Goal: Task Accomplishment & Management: Use online tool/utility

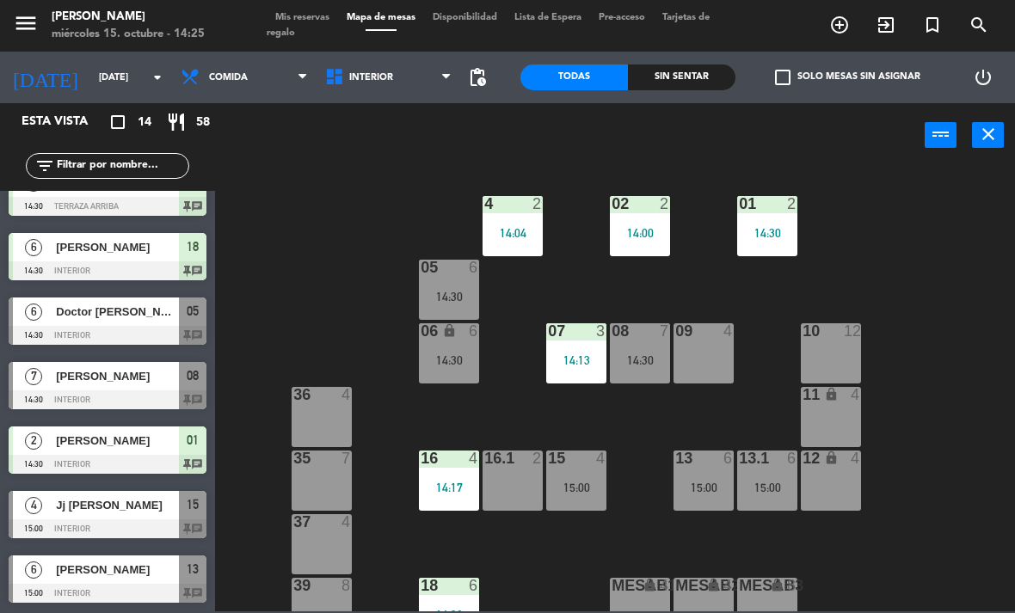
scroll to position [482, 0]
click at [354, 94] on span "Interior" at bounding box center [388, 77] width 144 height 38
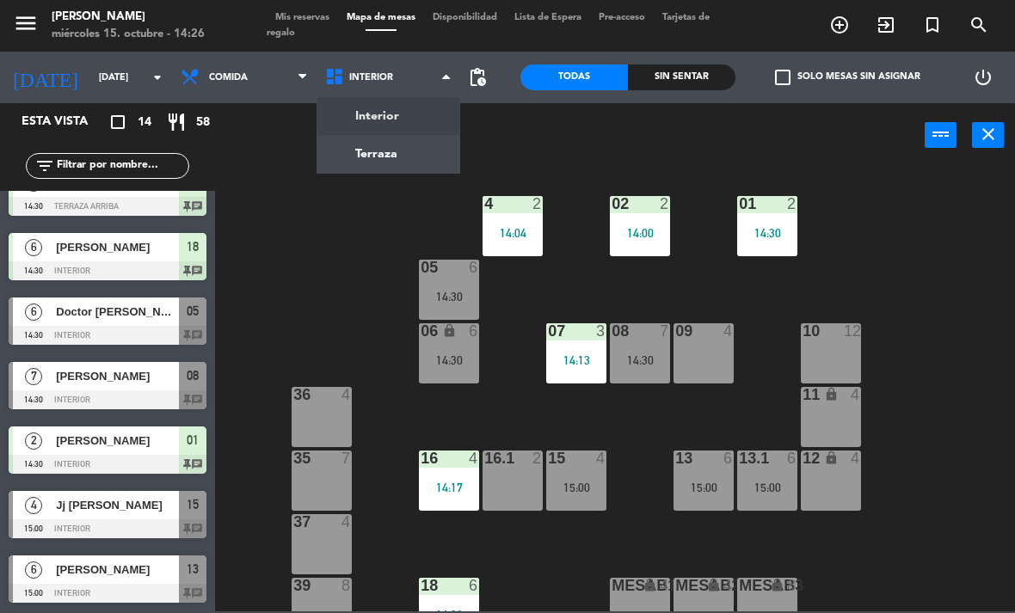
click at [356, 158] on ng-component "menu [PERSON_NAME] [DATE] 15. octubre - 14:26 Mis reservas Mapa de mesas Dispon…" at bounding box center [507, 305] width 1015 height 611
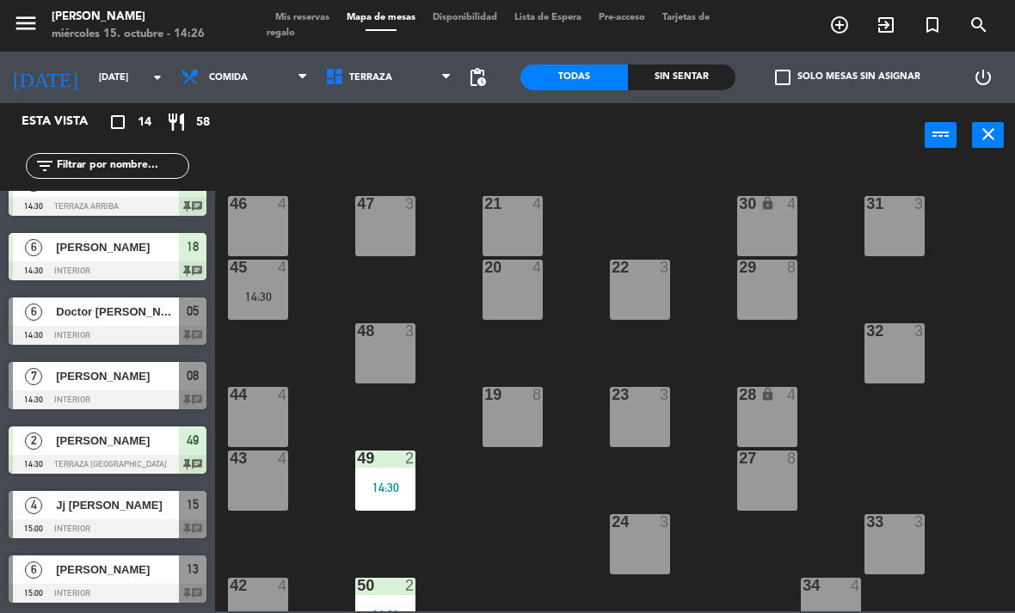
scroll to position [0, 0]
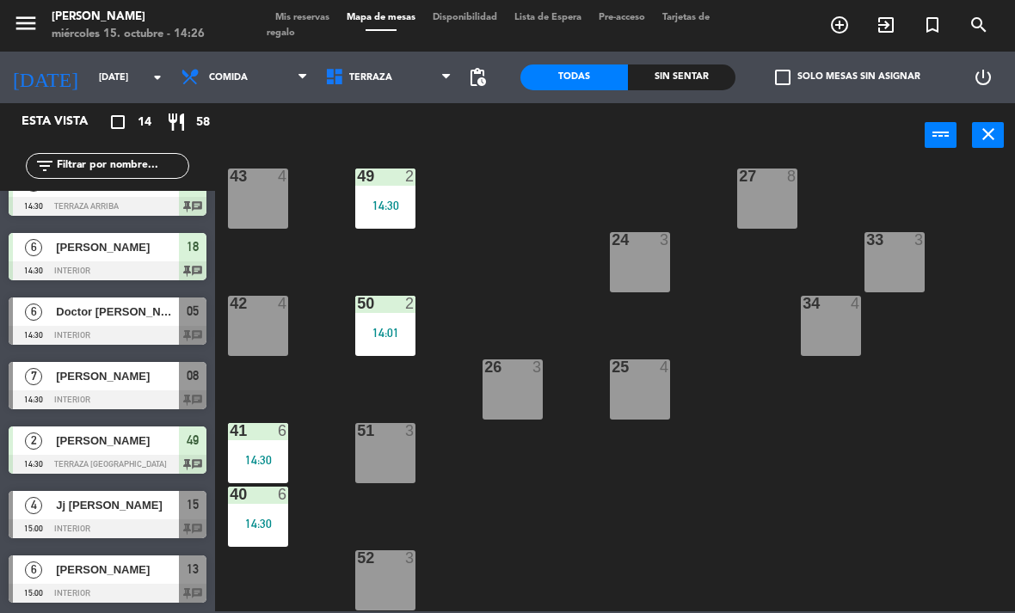
click at [396, 77] on span "Terraza" at bounding box center [388, 77] width 144 height 38
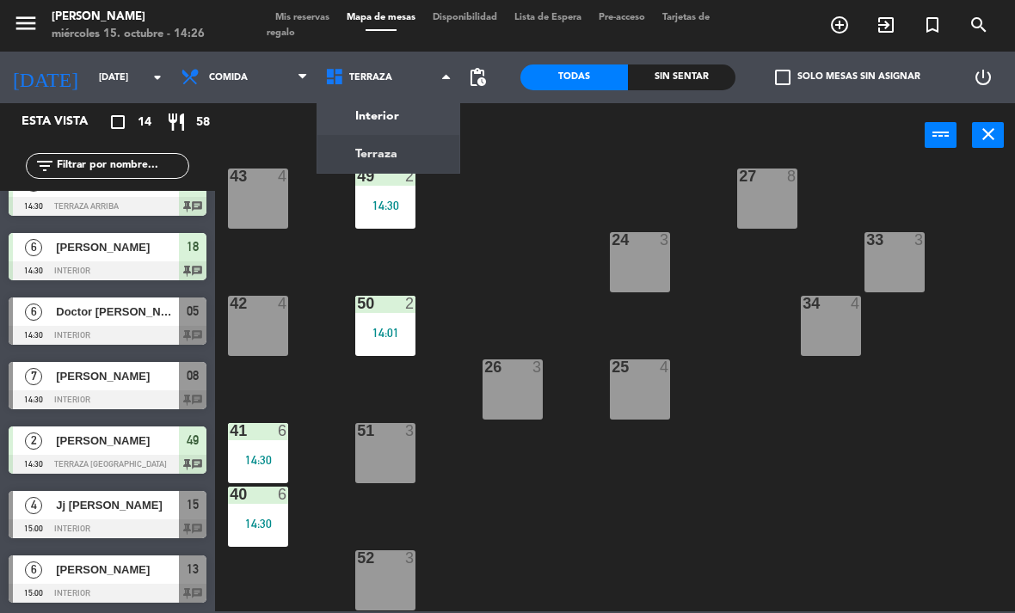
click at [395, 102] on div "Interior Terraza Terraza Interior Terraza" at bounding box center [388, 78] width 144 height 52
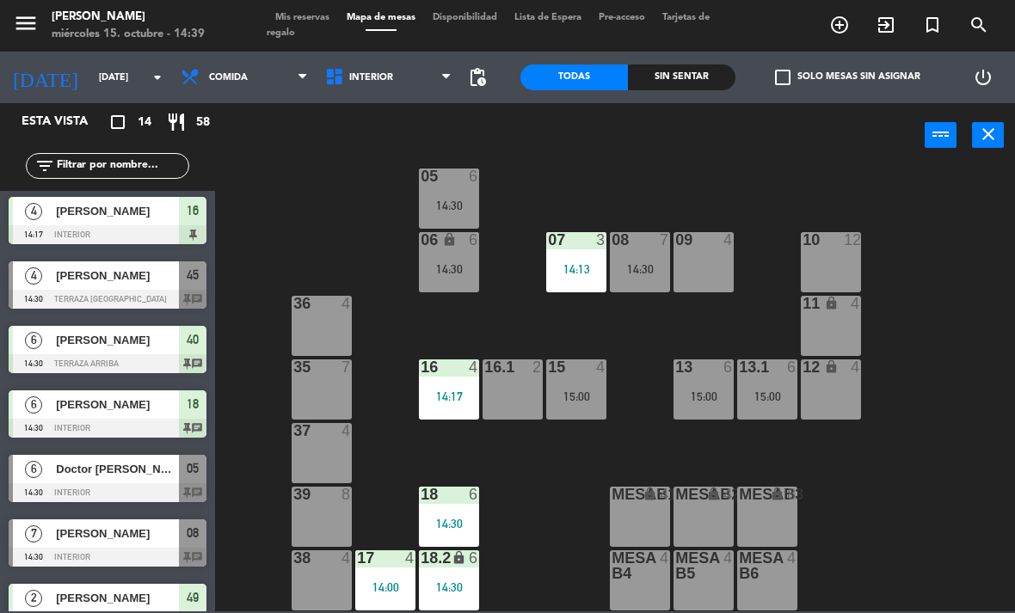
scroll to position [323, 0]
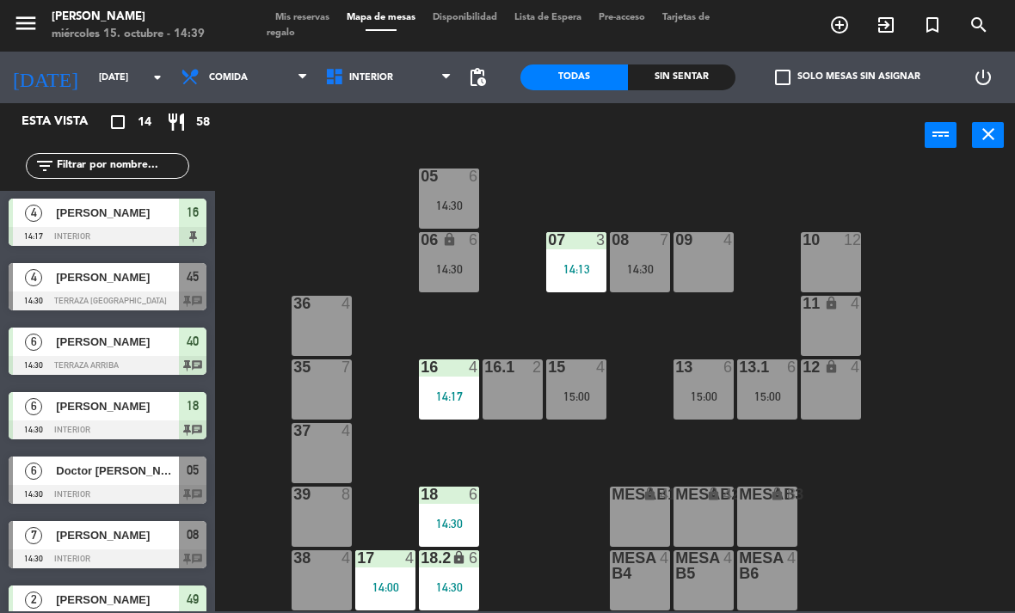
click at [77, 540] on span "[PERSON_NAME]" at bounding box center [117, 535] width 123 height 18
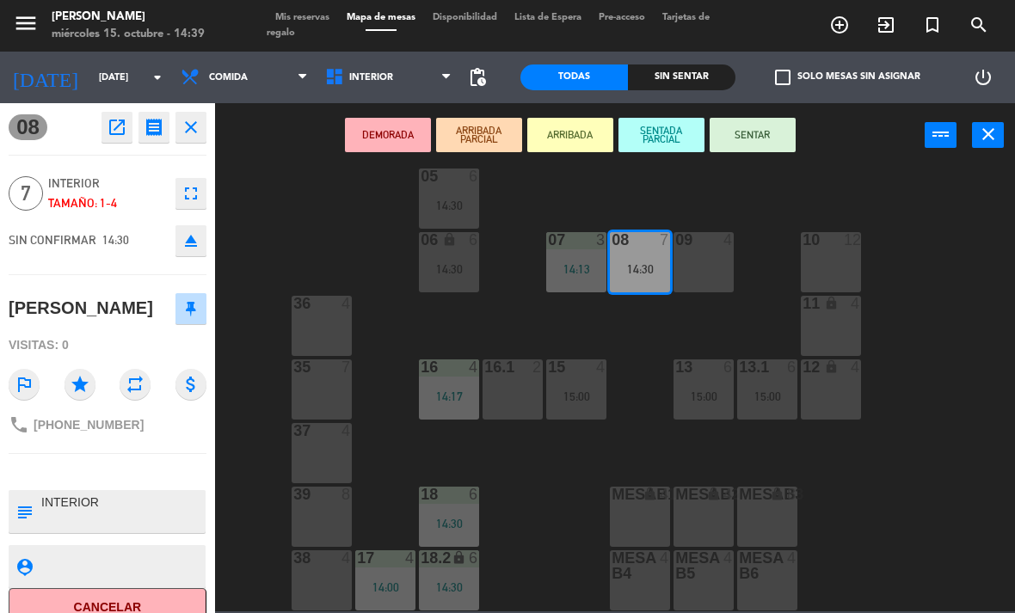
click at [782, 139] on button "SENTAR" at bounding box center [752, 135] width 86 height 34
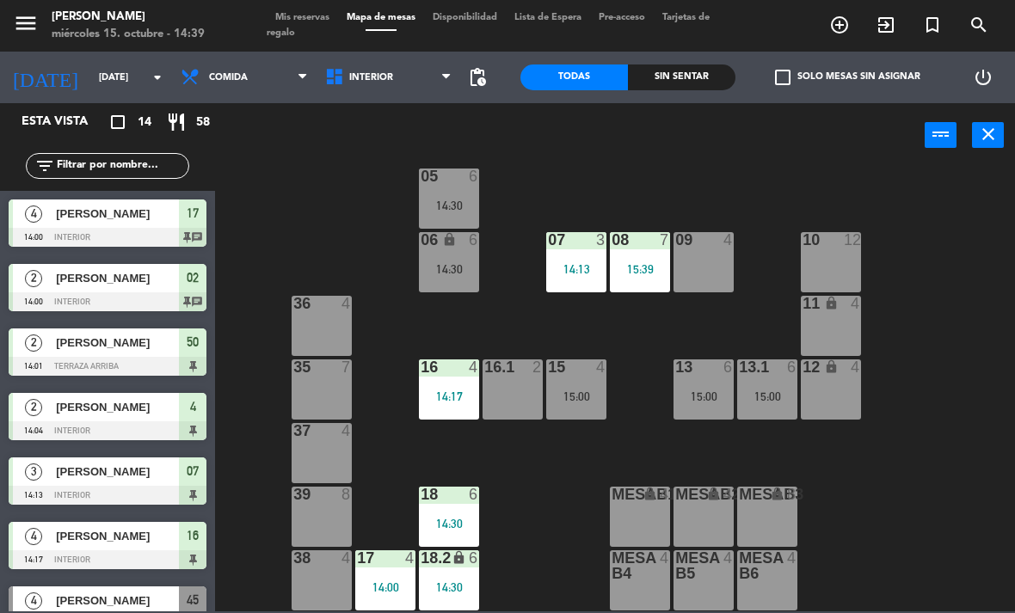
scroll to position [65, 0]
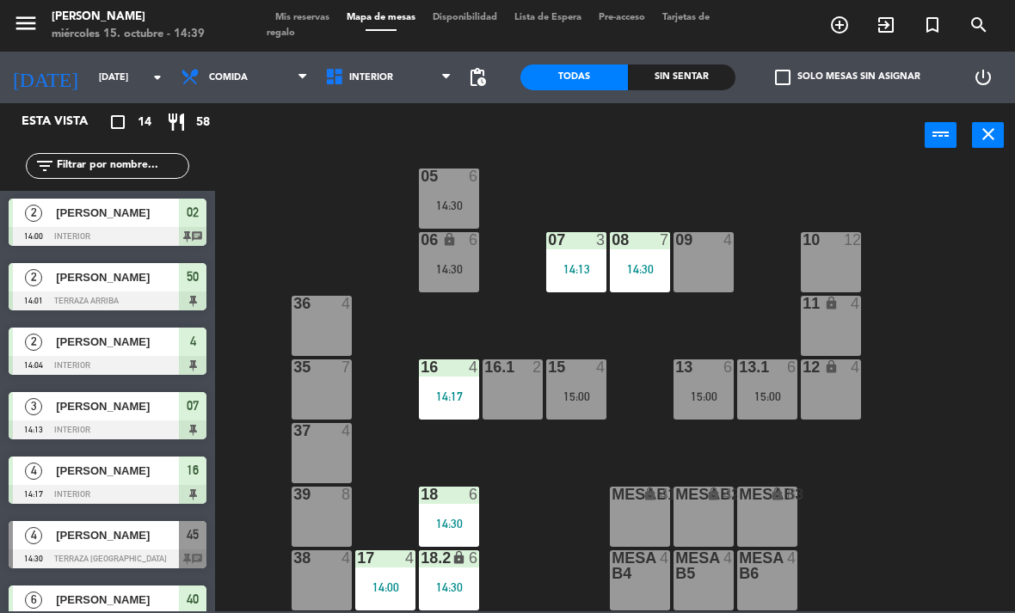
click at [564, 390] on div "15:00" at bounding box center [576, 396] width 60 height 12
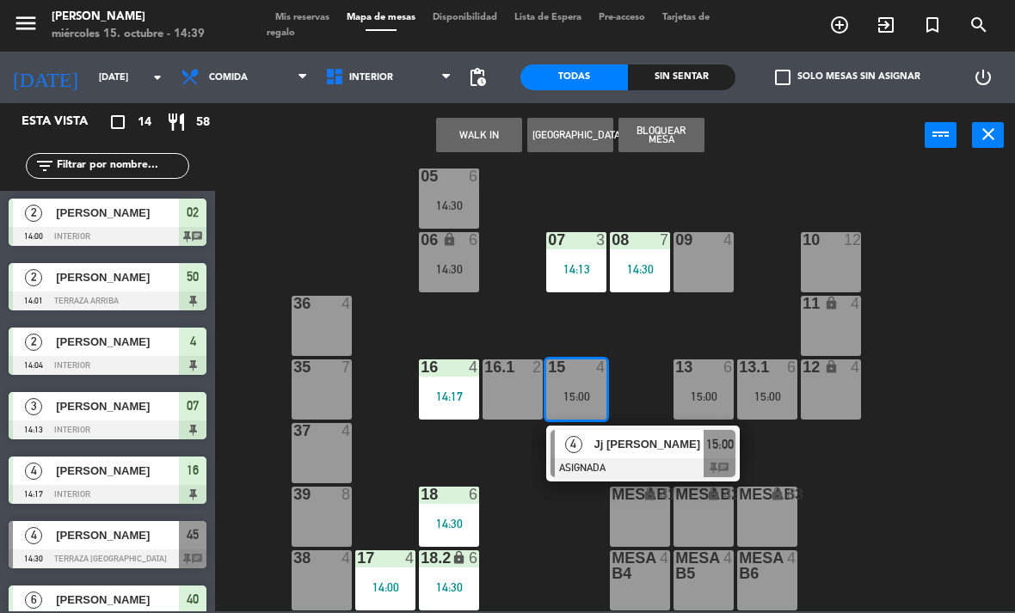
click at [664, 455] on div "Jj [PERSON_NAME]" at bounding box center [648, 444] width 112 height 28
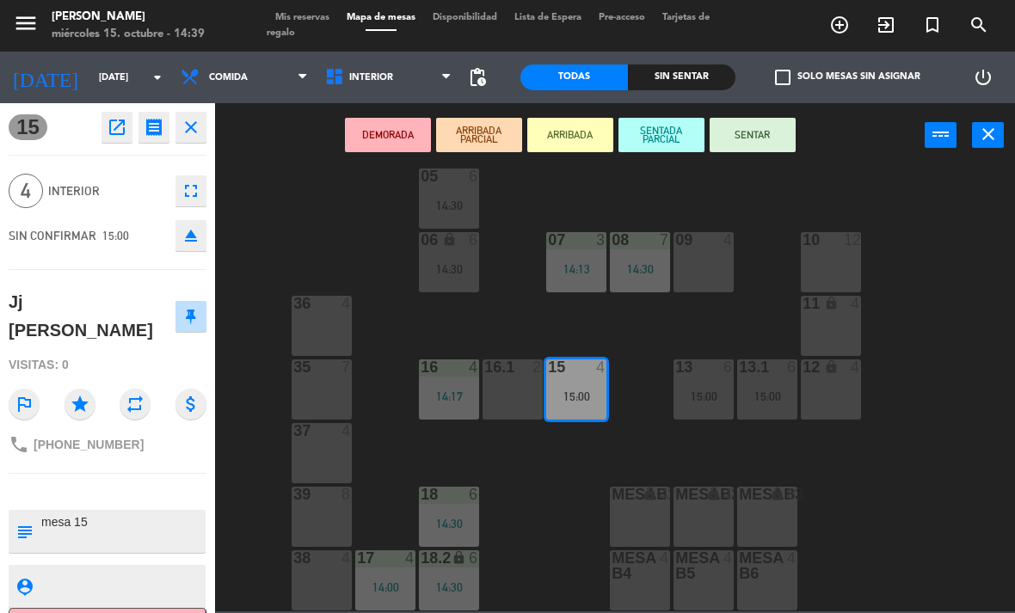
click at [784, 142] on button "SENTAR" at bounding box center [752, 135] width 86 height 34
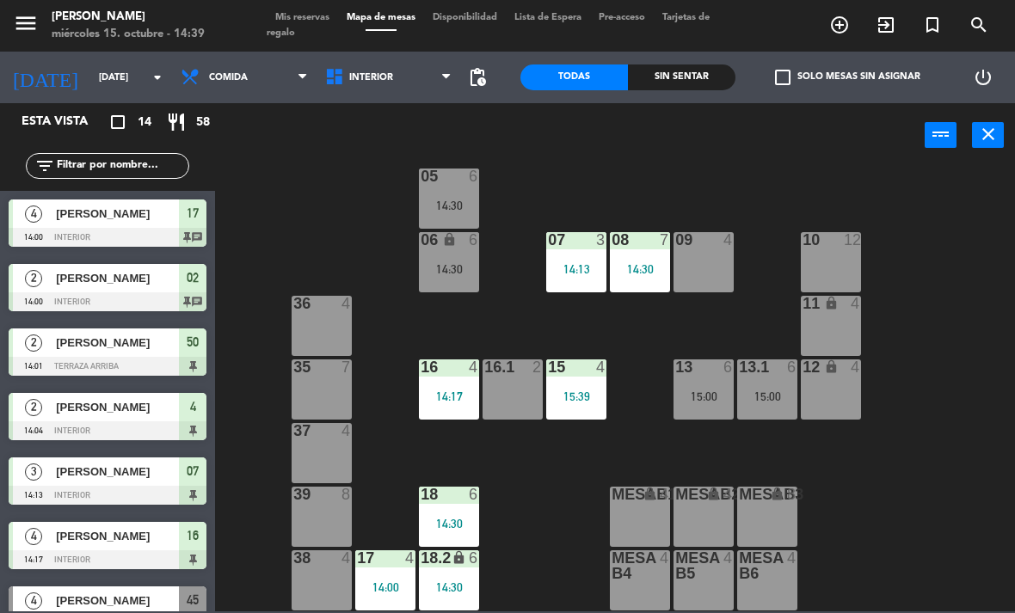
scroll to position [194, 0]
click at [689, 86] on div "Sin sentar" at bounding box center [681, 77] width 107 height 26
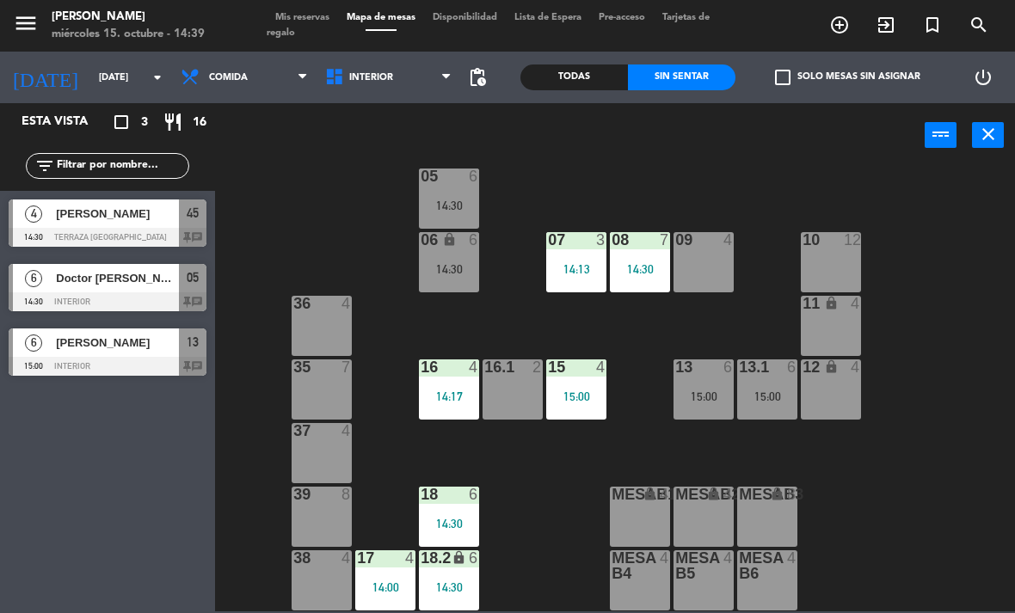
scroll to position [0, 0]
click at [32, 226] on div "4" at bounding box center [33, 213] width 41 height 28
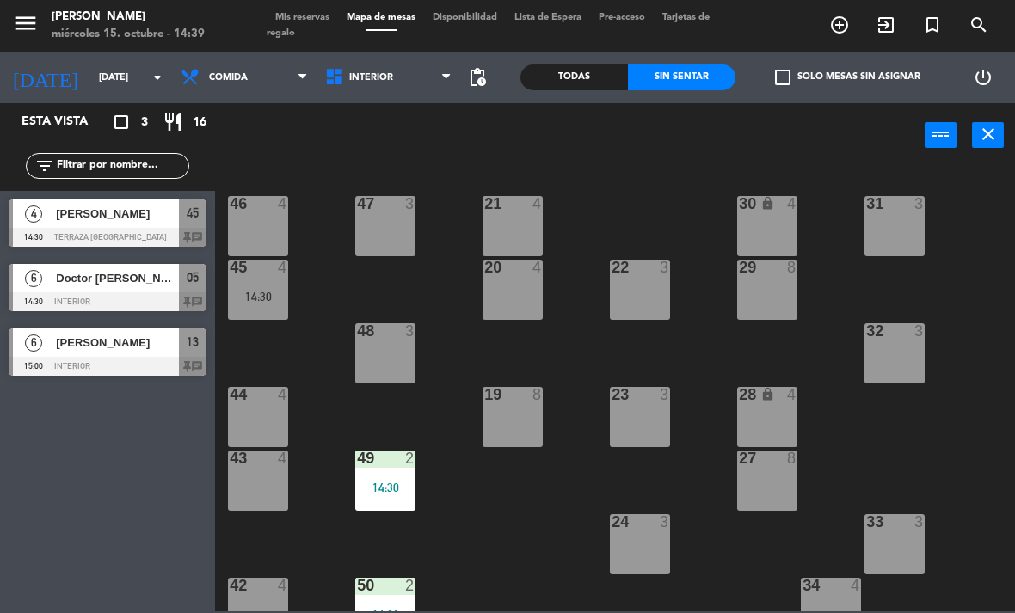
click at [323, 95] on span "Interior" at bounding box center [388, 77] width 144 height 38
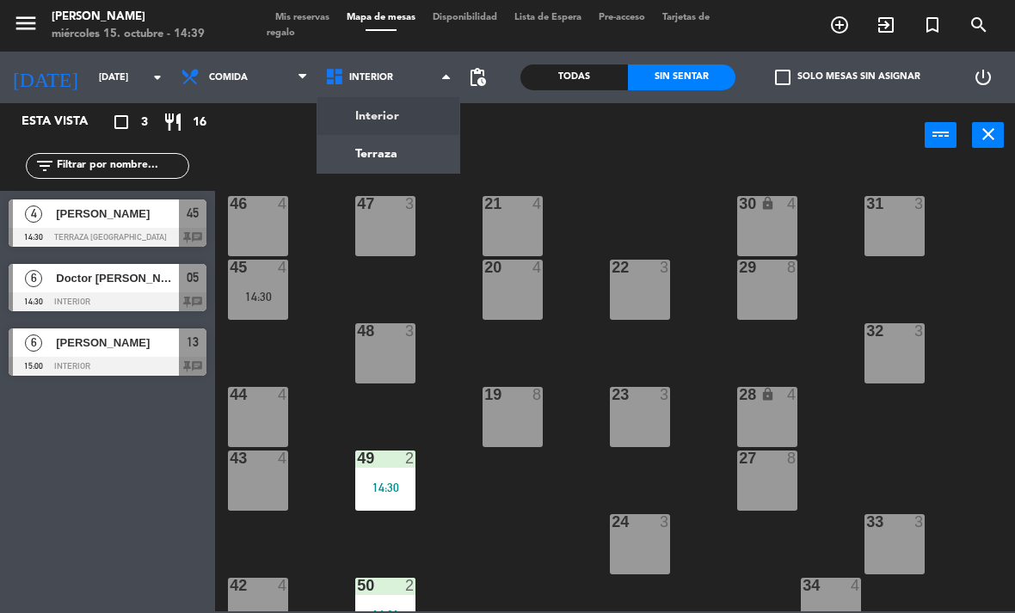
click at [343, 173] on ul "Interior Terraza" at bounding box center [388, 134] width 144 height 77
click at [365, 75] on span "Interior" at bounding box center [371, 77] width 44 height 11
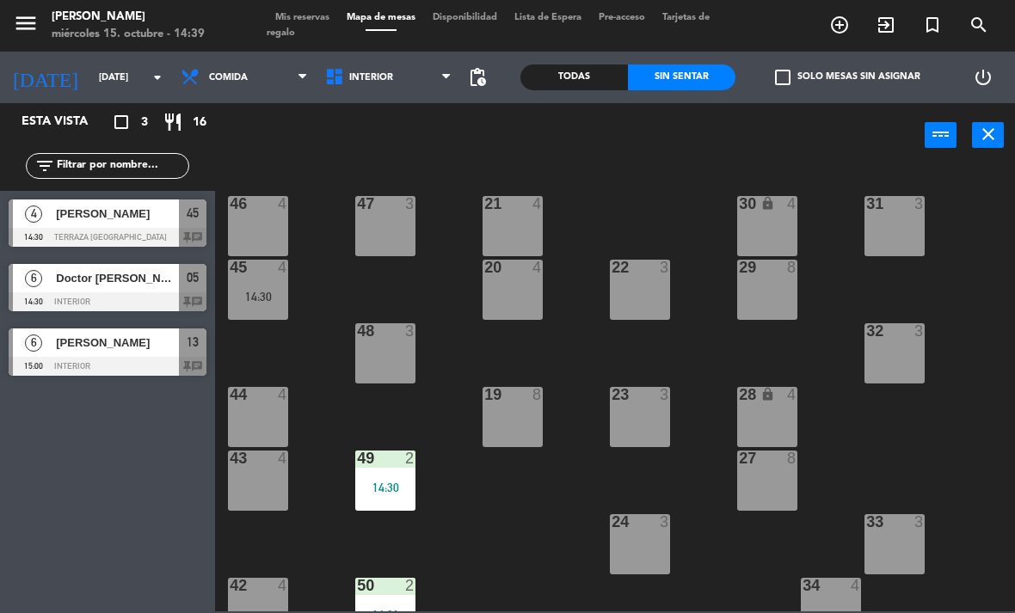
click at [352, 77] on span "Interior" at bounding box center [371, 77] width 44 height 11
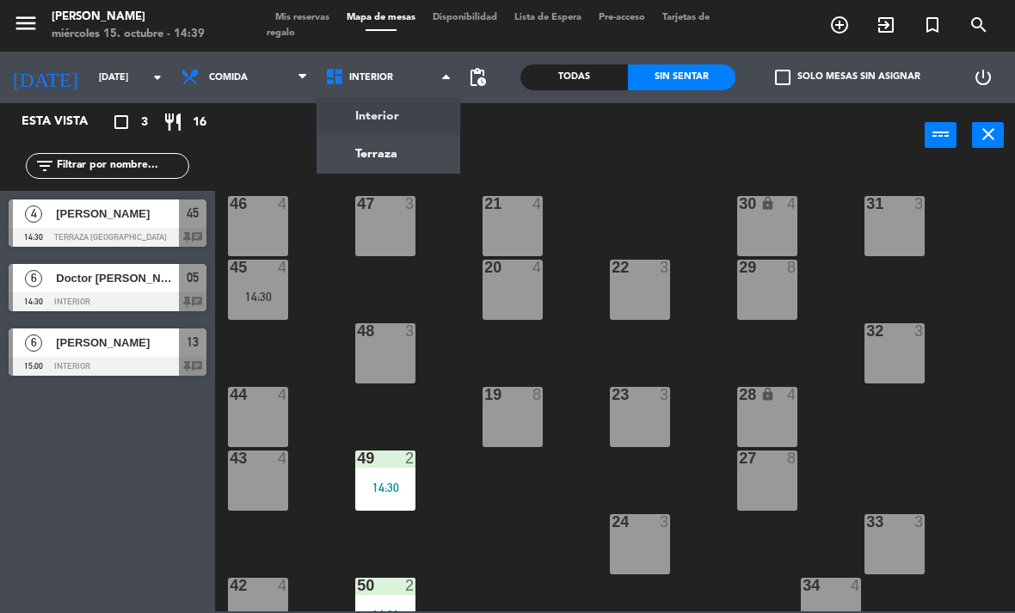
click at [369, 128] on ng-component "menu [PERSON_NAME] [DATE] 15. octubre - 14:39 Mis reservas Mapa de mesas Dispon…" at bounding box center [507, 305] width 1015 height 611
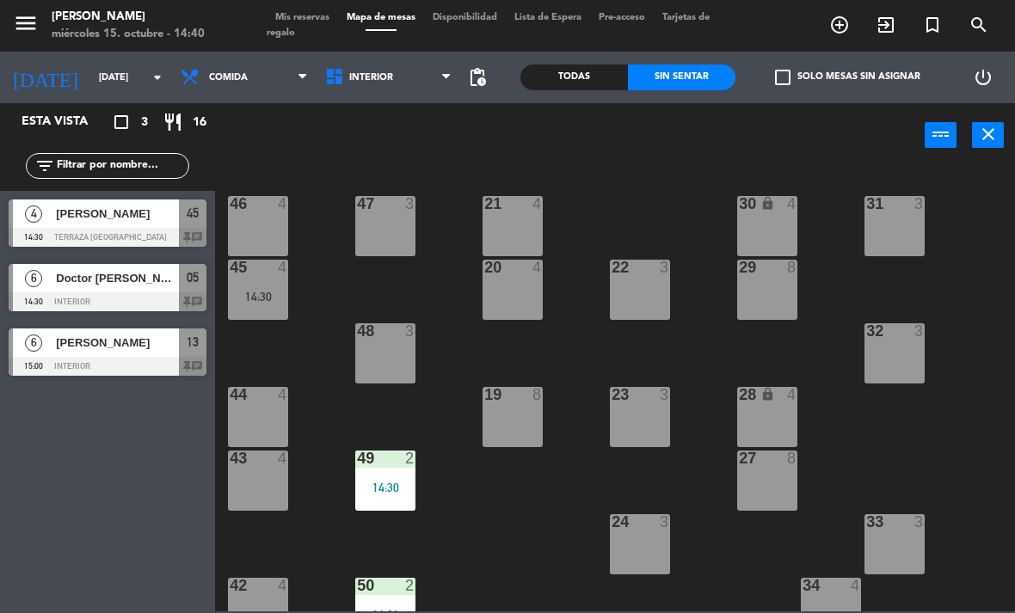
click at [377, 115] on div "power_input close" at bounding box center [569, 135] width 709 height 65
click at [381, 84] on span "Interior" at bounding box center [388, 77] width 144 height 38
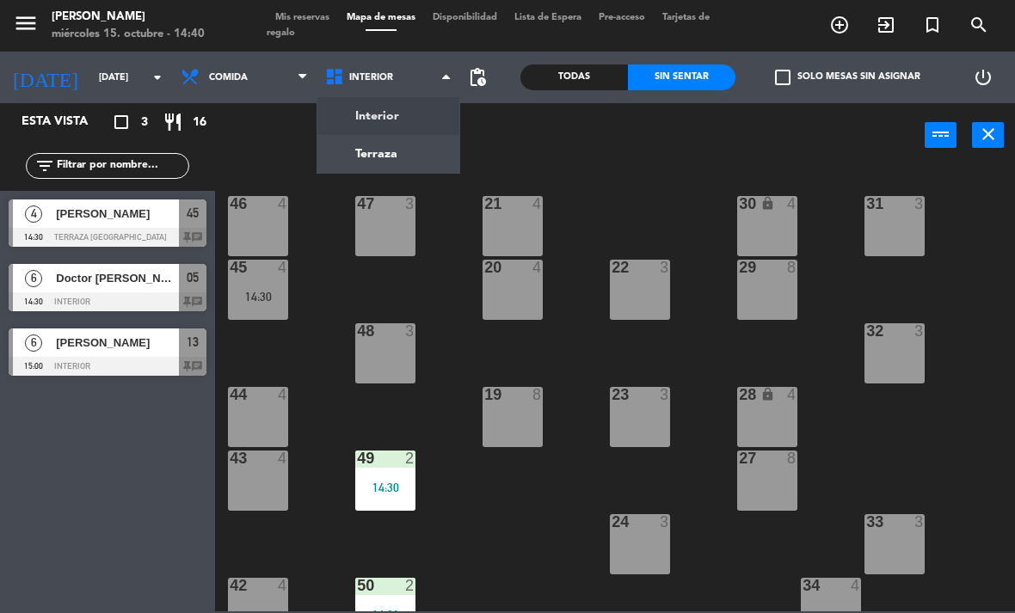
click at [390, 136] on ng-component "menu [PERSON_NAME] [DATE] 15. octubre - 14:40 Mis reservas Mapa de mesas Dispon…" at bounding box center [507, 305] width 1015 height 611
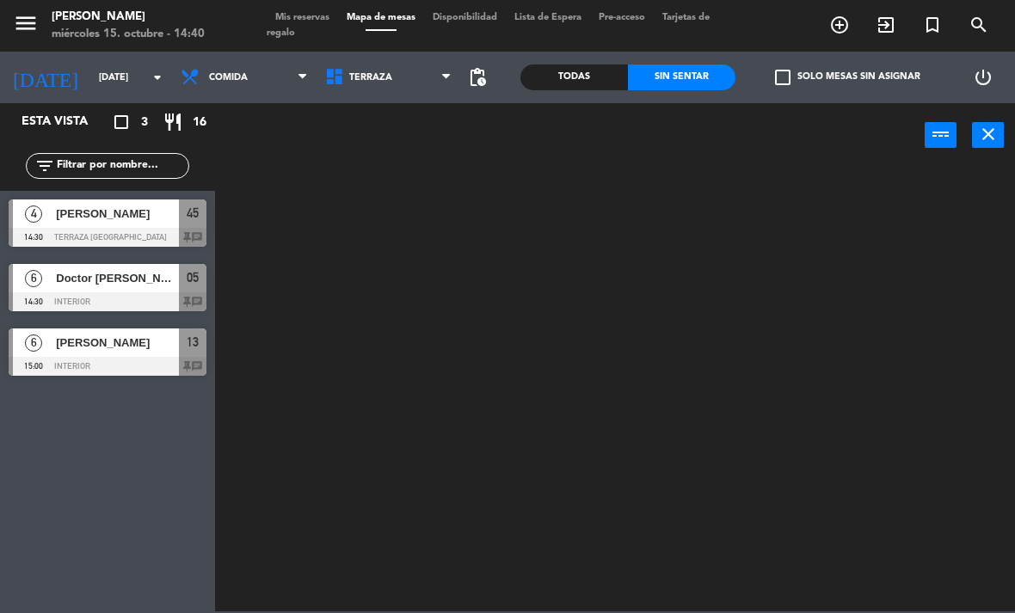
click at [389, 95] on span "Terraza" at bounding box center [388, 77] width 144 height 38
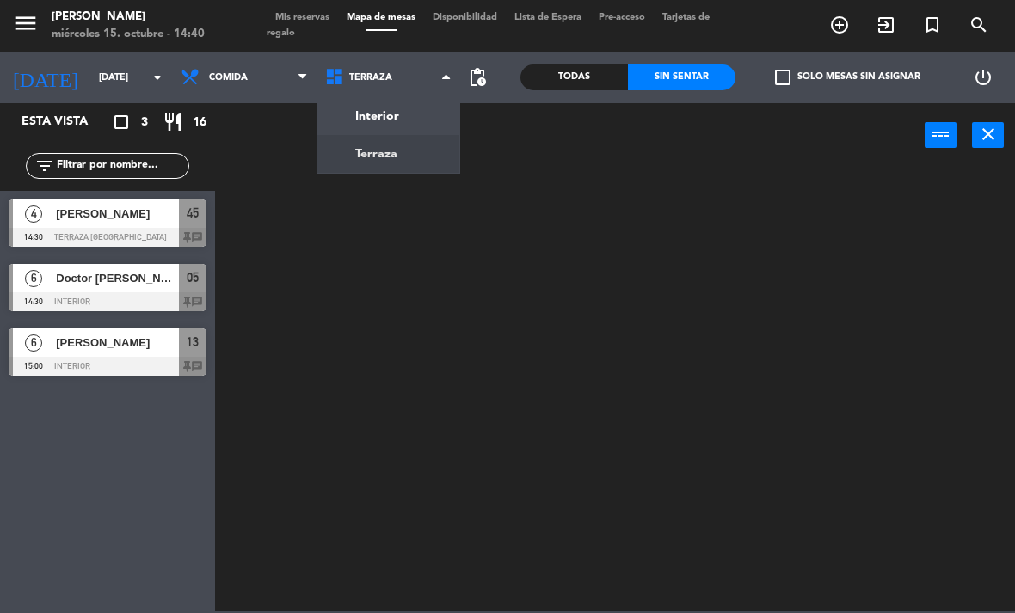
click at [389, 120] on ng-component "menu [PERSON_NAME] [DATE] 15. octubre - 14:40 Mis reservas Mapa de mesas Dispon…" at bounding box center [507, 305] width 1015 height 611
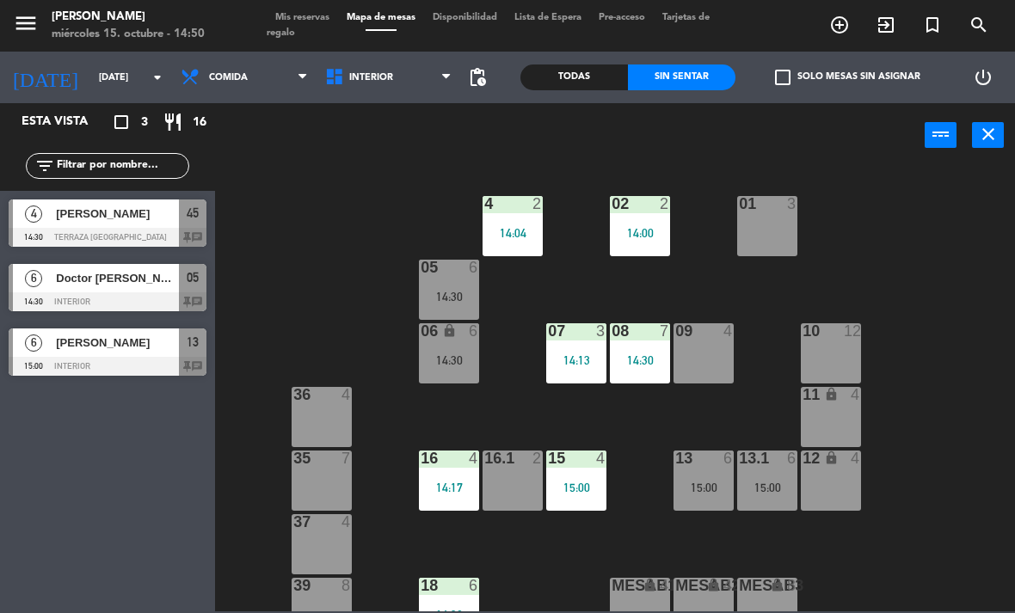
click at [53, 340] on div "6" at bounding box center [33, 342] width 41 height 28
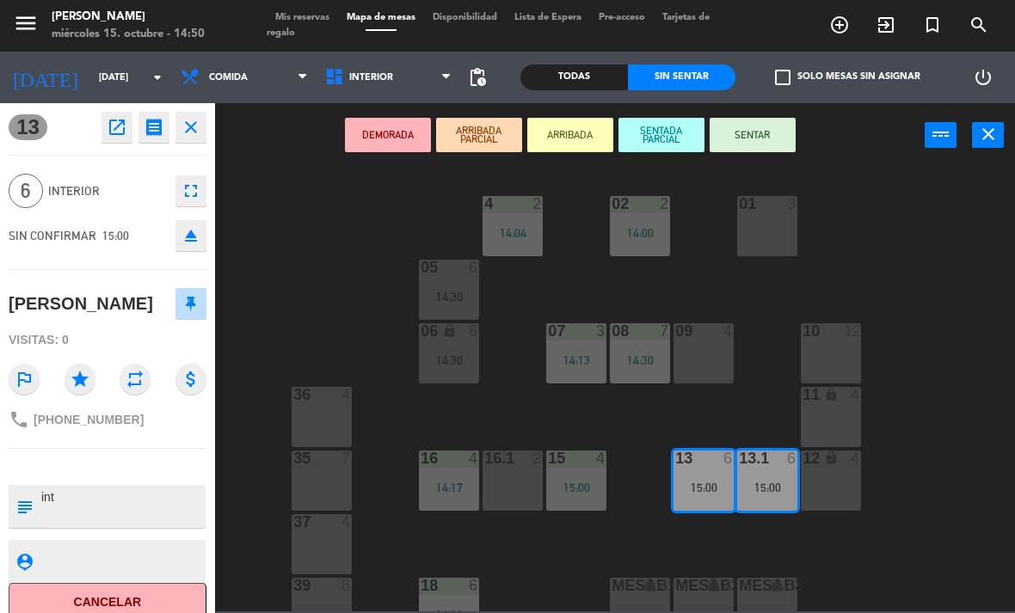
click at [766, 141] on button "SENTAR" at bounding box center [752, 135] width 86 height 34
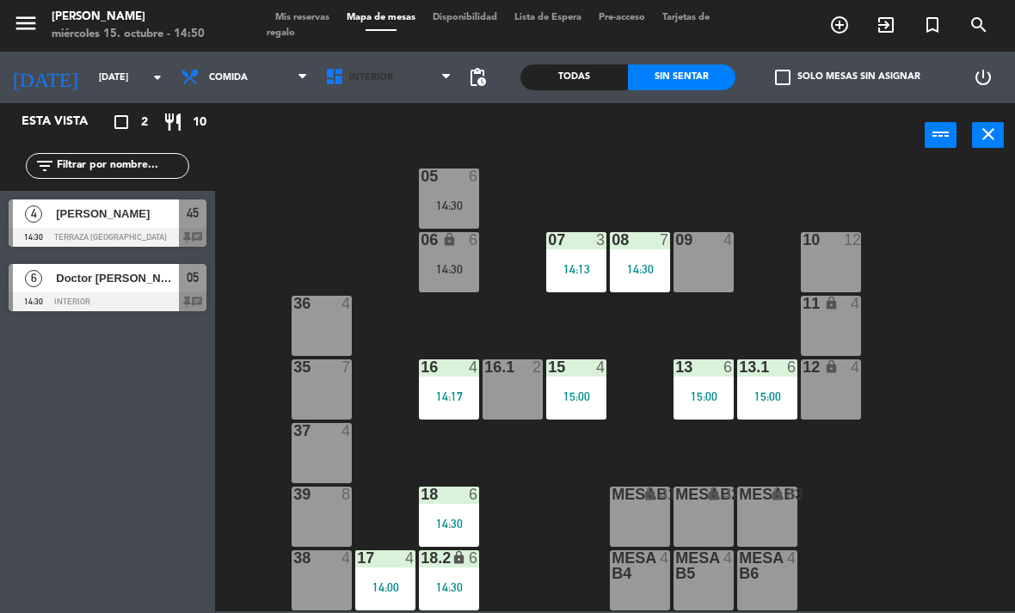
click at [381, 84] on span "Interior" at bounding box center [388, 77] width 144 height 38
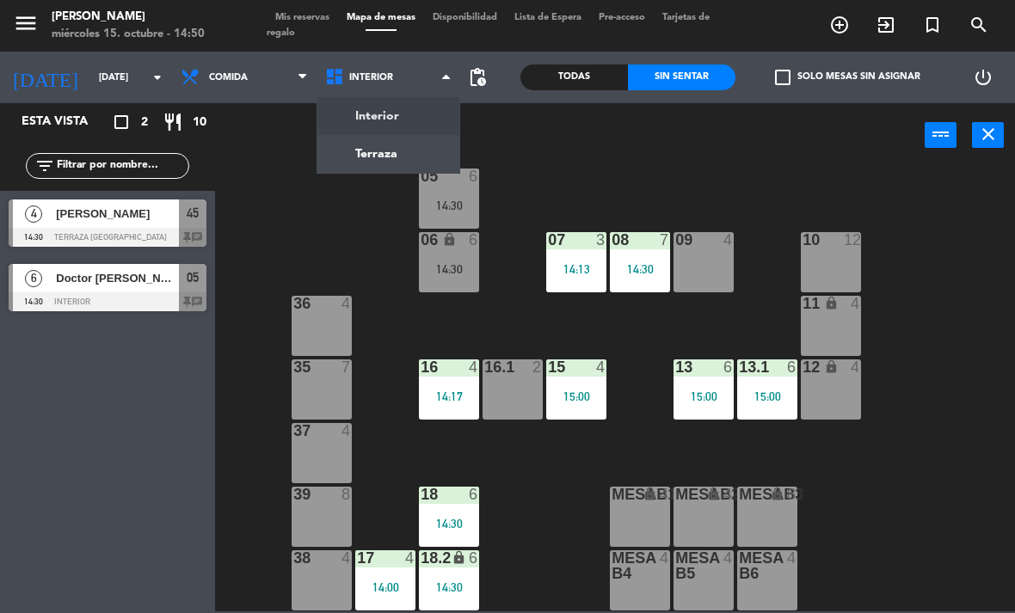
scroll to position [91, 0]
click at [394, 170] on ng-component "menu [PERSON_NAME] [DATE] 15. octubre - 14:50 Mis reservas Mapa de mesas Dispon…" at bounding box center [507, 305] width 1015 height 611
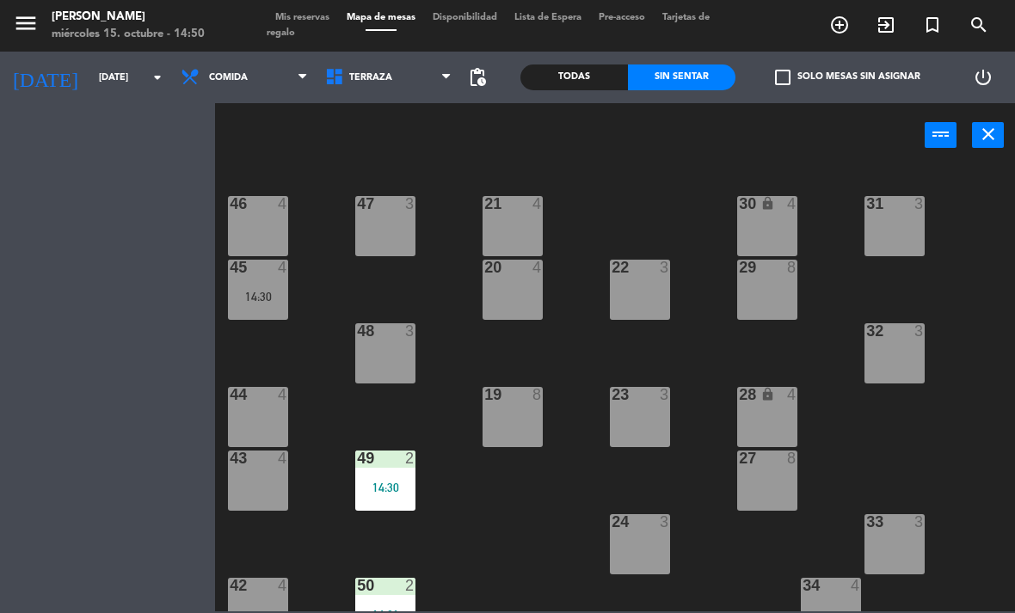
scroll to position [1, 0]
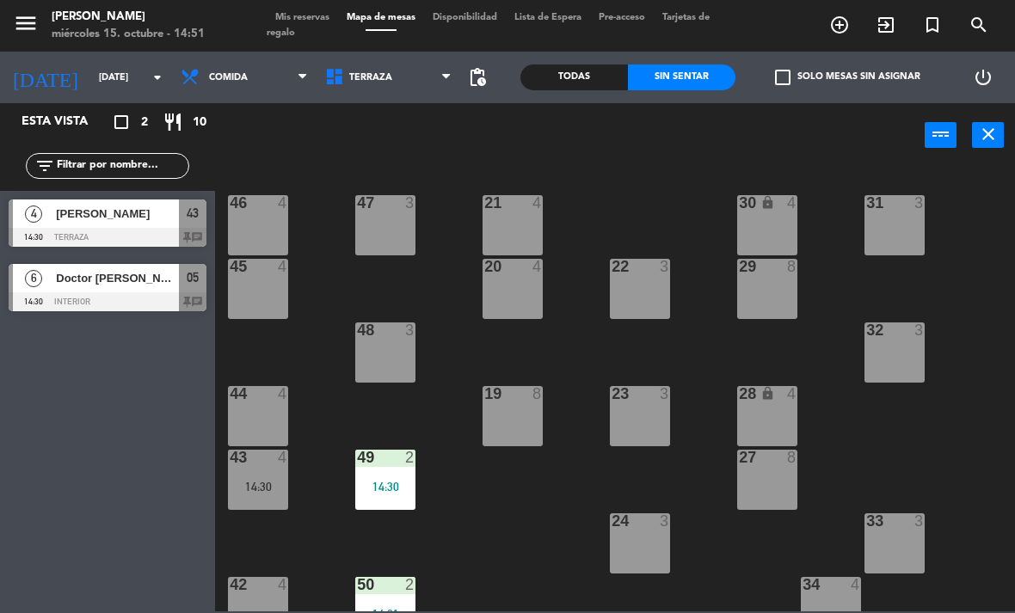
click at [268, 290] on div "45 4" at bounding box center [258, 289] width 60 height 60
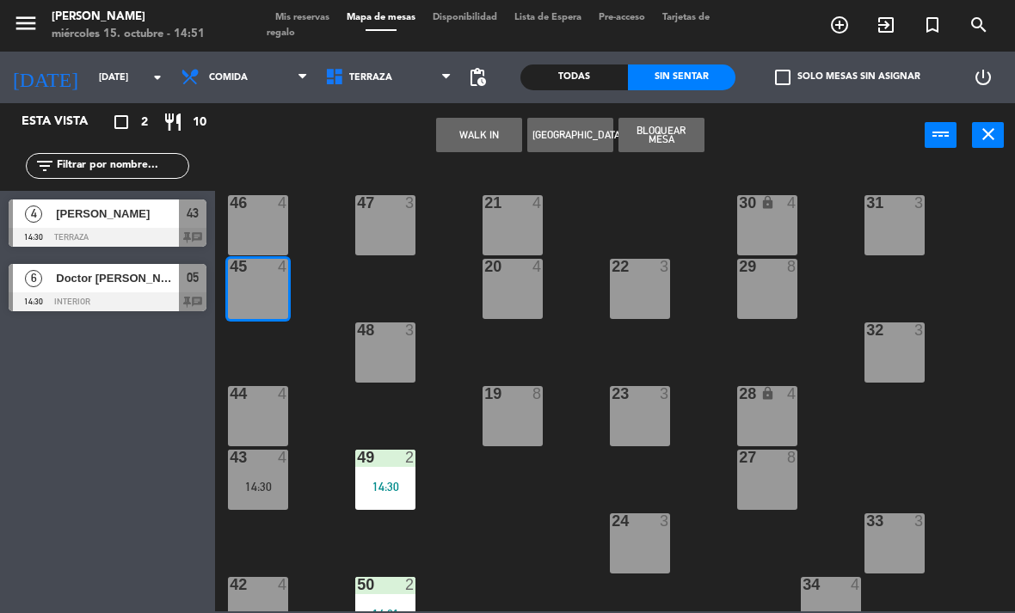
click at [481, 145] on button "WALK IN" at bounding box center [479, 135] width 86 height 34
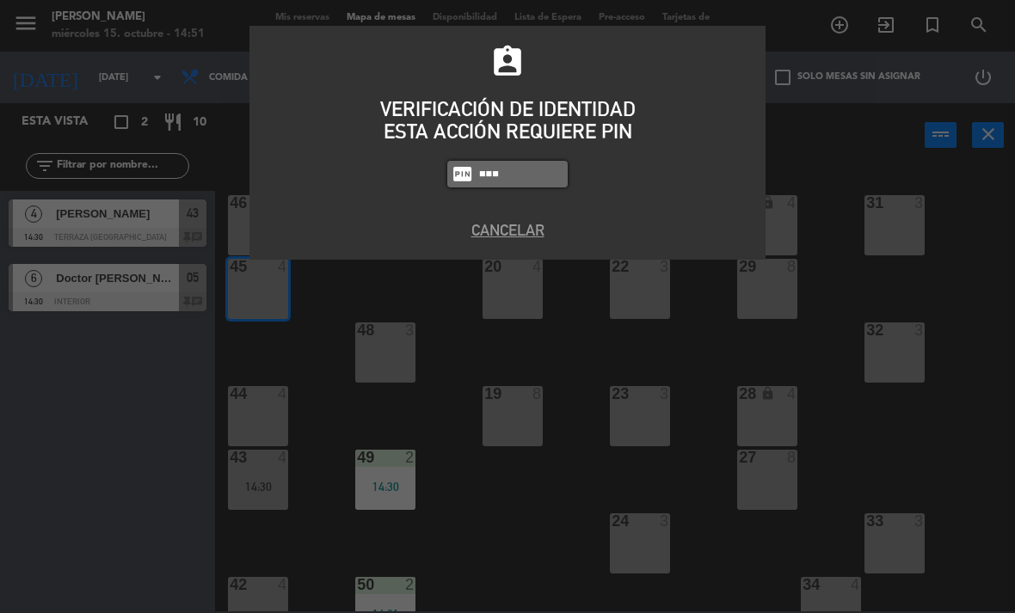
type input "4836"
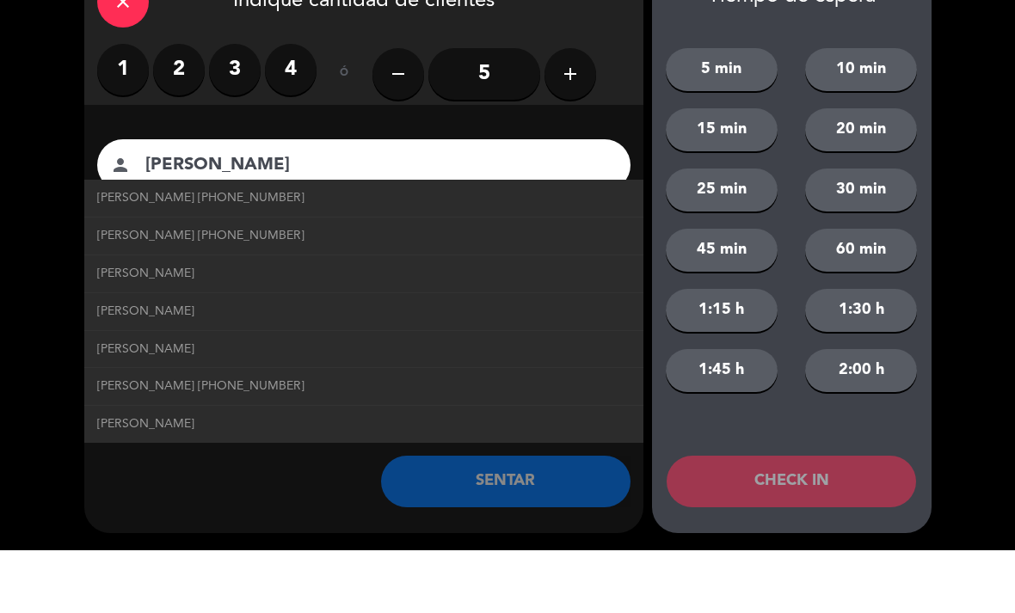
type input "[PERSON_NAME]"
click at [169, 251] on span "[PERSON_NAME] [PHONE_NUMBER]" at bounding box center [200, 261] width 207 height 20
type input "[PHONE_NUMBER]"
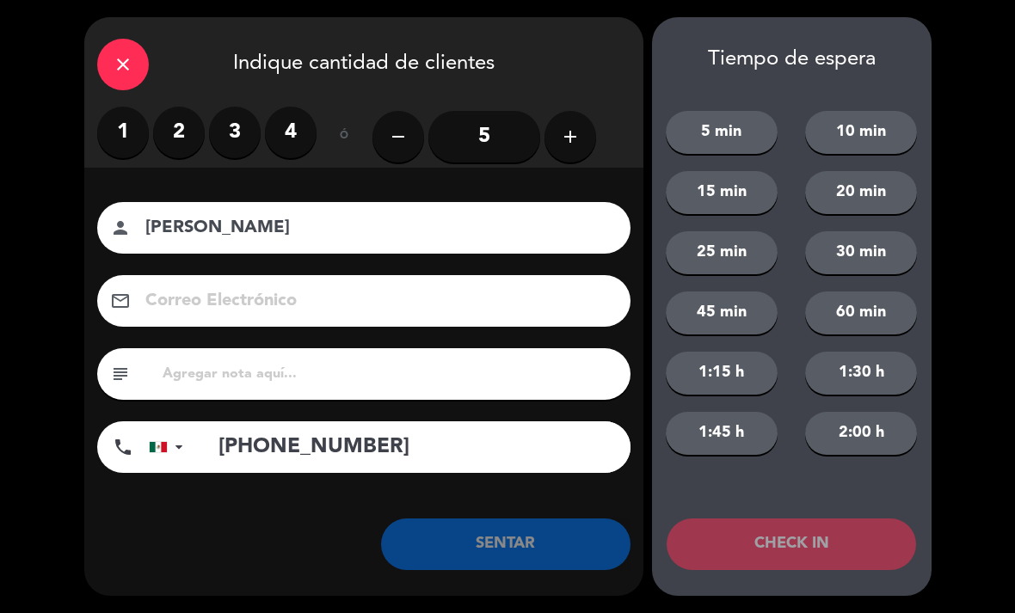
click at [229, 129] on label "3" at bounding box center [235, 133] width 52 height 52
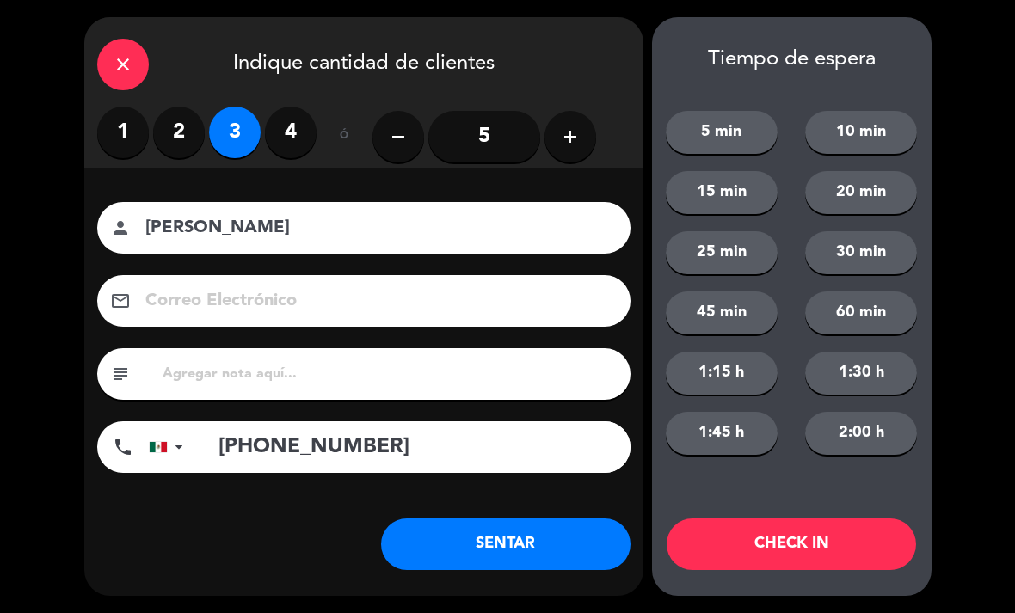
click at [552, 546] on button "SENTAR" at bounding box center [505, 544] width 249 height 52
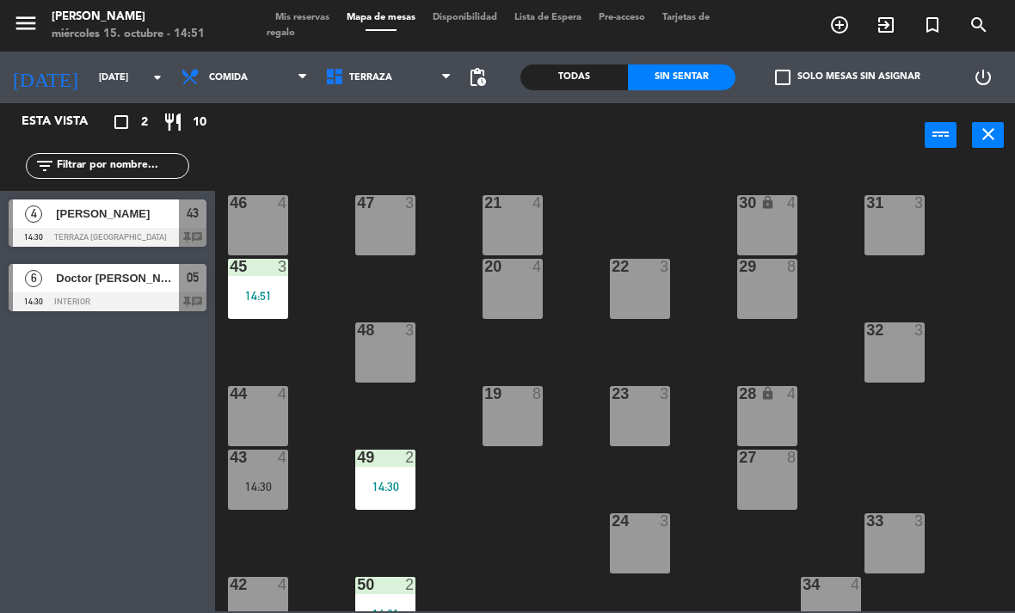
click at [75, 291] on div "Doctor [PERSON_NAME]" at bounding box center [116, 278] width 125 height 28
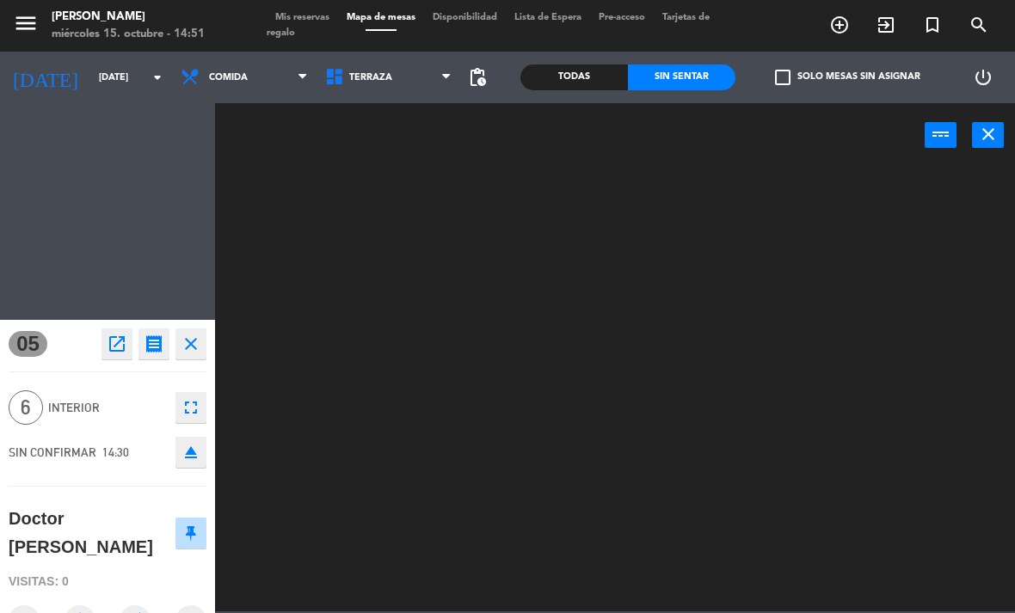
scroll to position [0, 0]
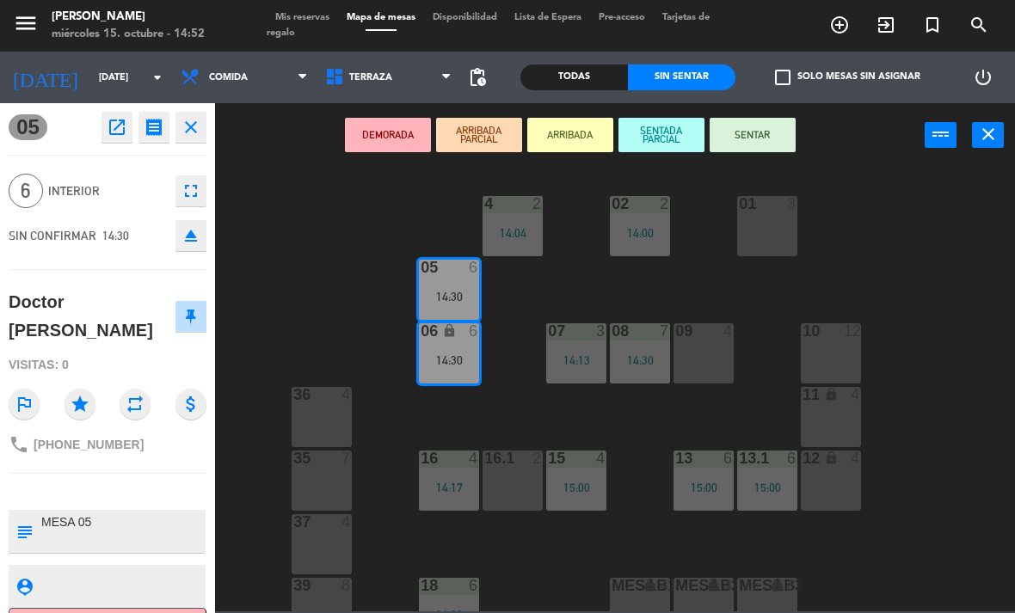
click at [780, 141] on button "SENTAR" at bounding box center [752, 135] width 86 height 34
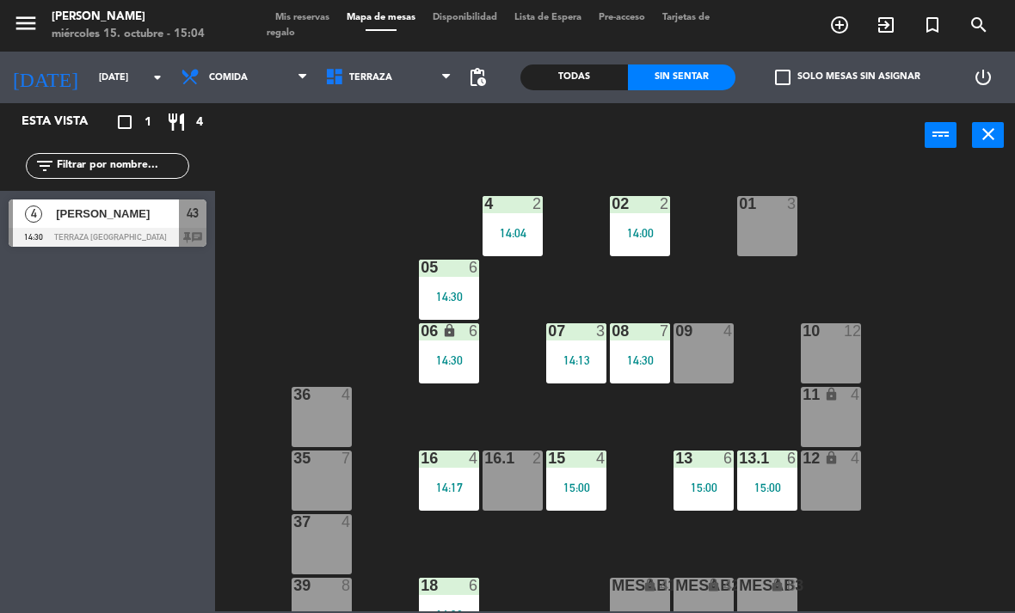
click at [403, 83] on span "Terraza" at bounding box center [388, 77] width 144 height 38
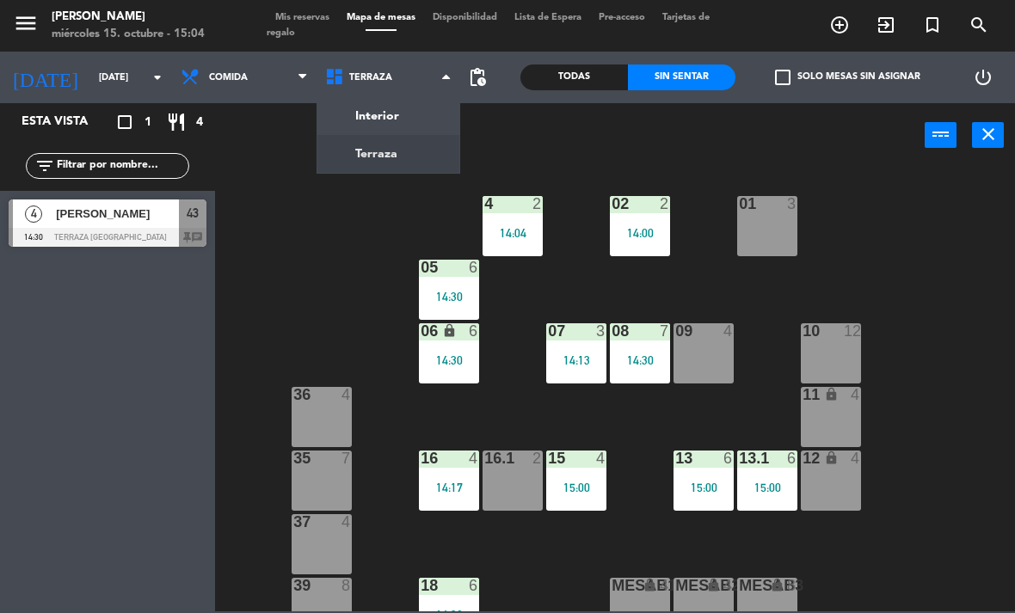
click at [423, 111] on ng-component "menu [PERSON_NAME] [DATE] 15. octubre - 15:04 Mis reservas Mapa de mesas Dispon…" at bounding box center [507, 305] width 1015 height 611
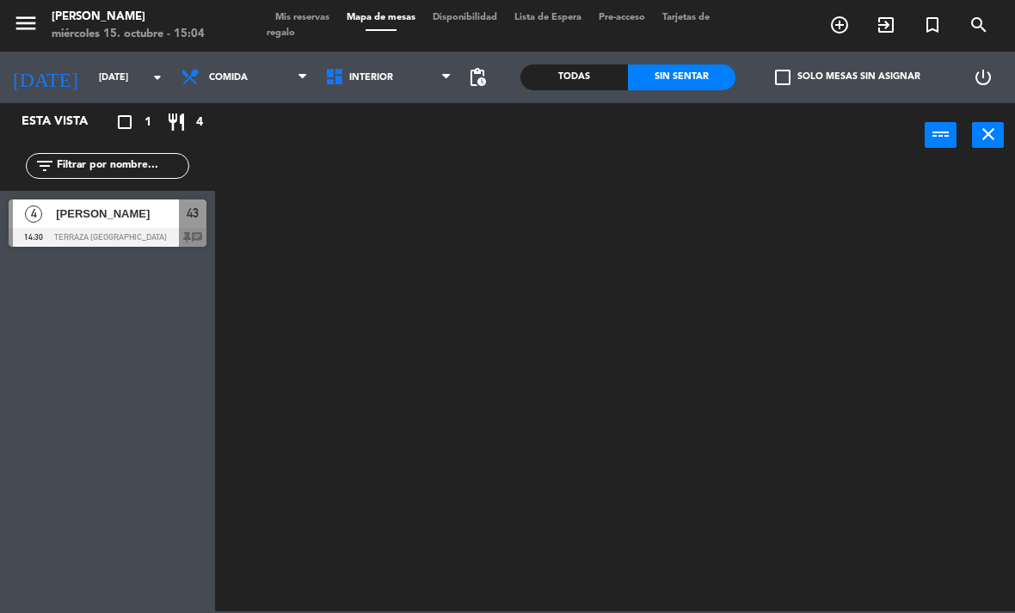
click at [429, 71] on span "Interior" at bounding box center [388, 77] width 144 height 38
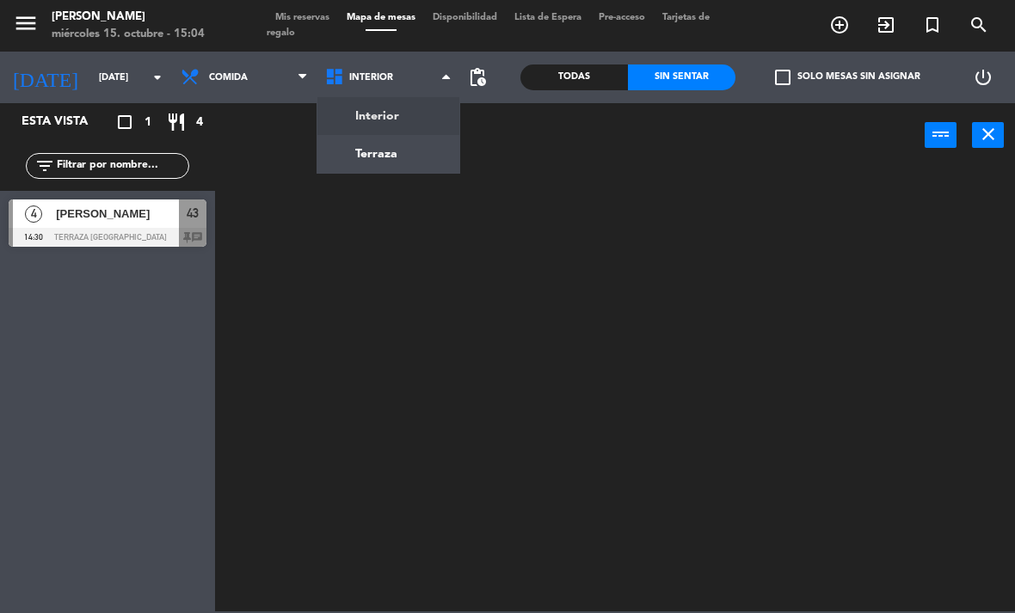
click at [437, 142] on ng-component "menu [PERSON_NAME] [DATE] 15. octubre - 15:04 Mis reservas Mapa de mesas Dispon…" at bounding box center [507, 305] width 1015 height 611
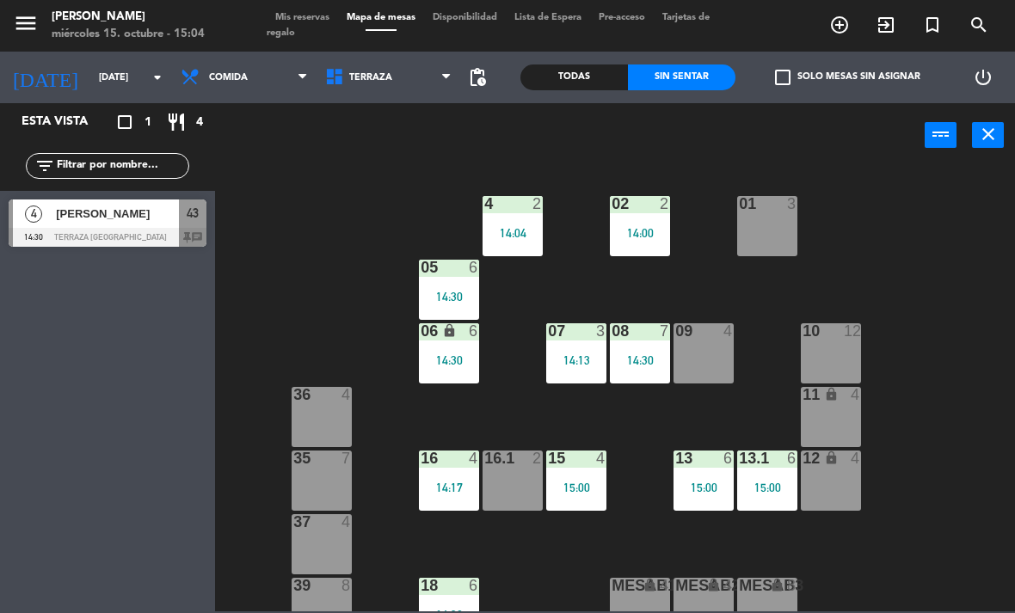
click at [386, 53] on div "Interior Terraza Terraza Interior Terraza" at bounding box center [388, 78] width 144 height 52
click at [391, 125] on div "power_input close" at bounding box center [569, 135] width 709 height 65
click at [420, 83] on span "Terraza" at bounding box center [388, 77] width 144 height 38
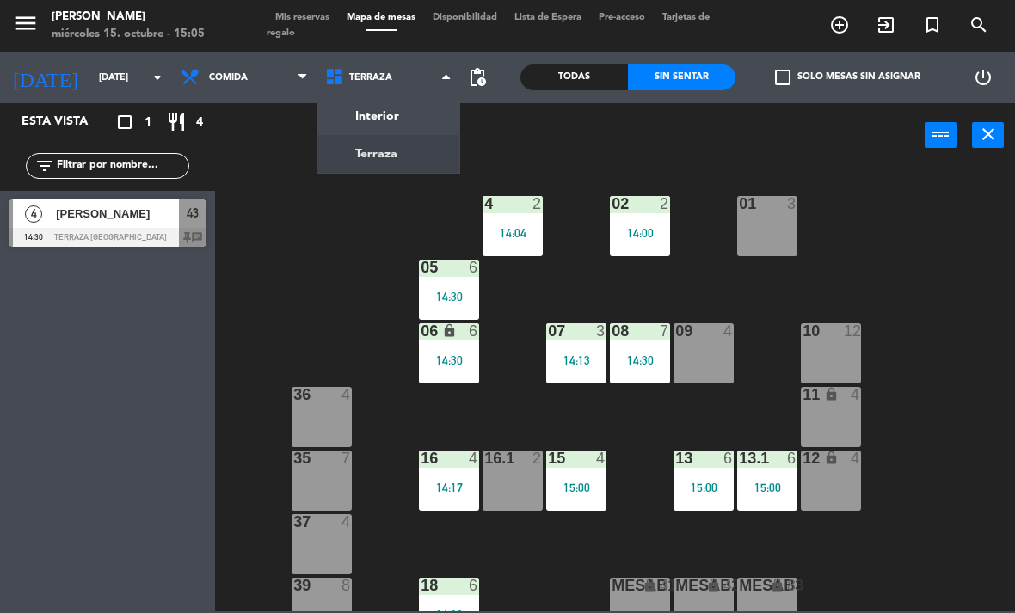
click at [420, 118] on ng-component "menu [PERSON_NAME] [DATE] 15. octubre - 15:05 Mis reservas Mapa de mesas Dispon…" at bounding box center [507, 305] width 1015 height 611
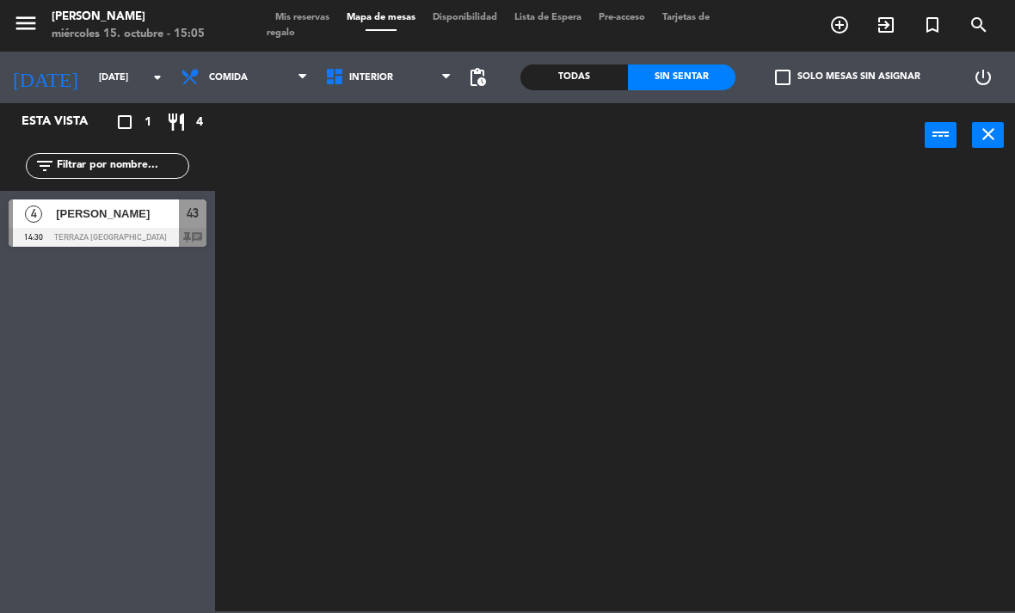
click at [427, 72] on span "Interior" at bounding box center [388, 77] width 144 height 38
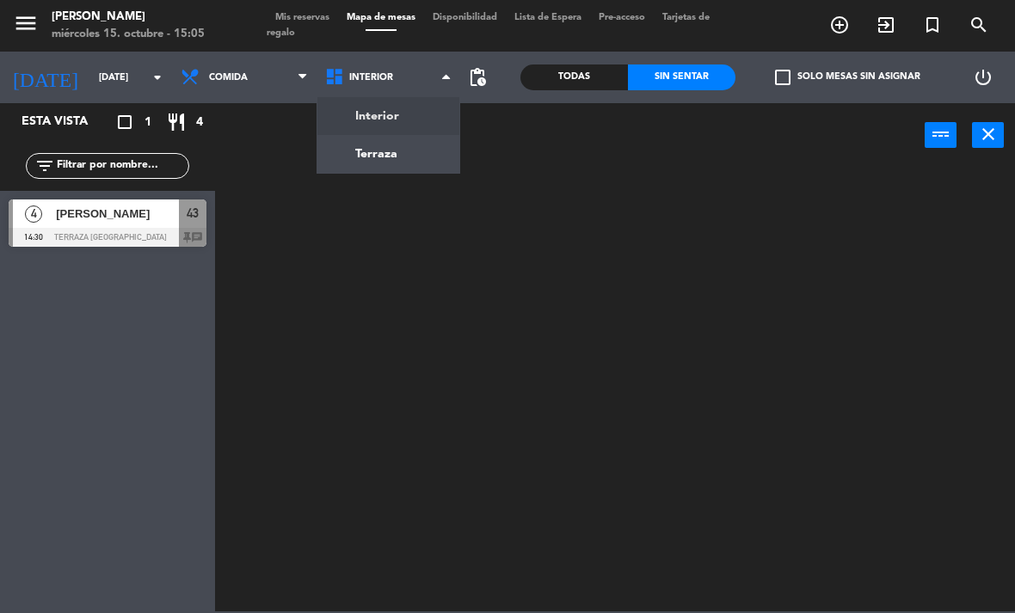
click at [408, 152] on ng-component "menu [PERSON_NAME] [DATE] 15. octubre - 15:05 Mis reservas Mapa de mesas Dispon…" at bounding box center [507, 305] width 1015 height 611
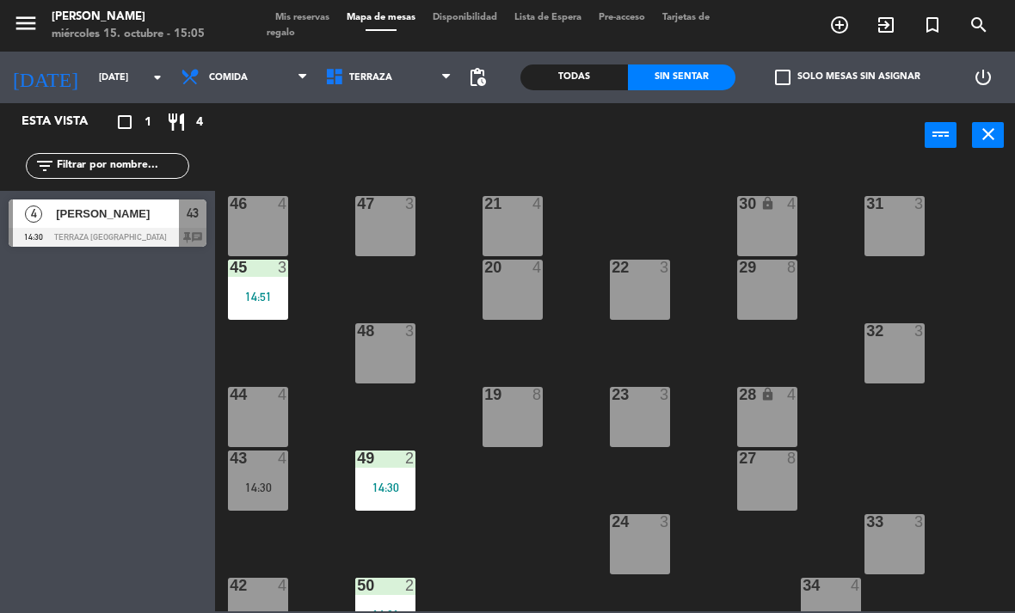
click at [637, 403] on div "23 3" at bounding box center [640, 395] width 60 height 17
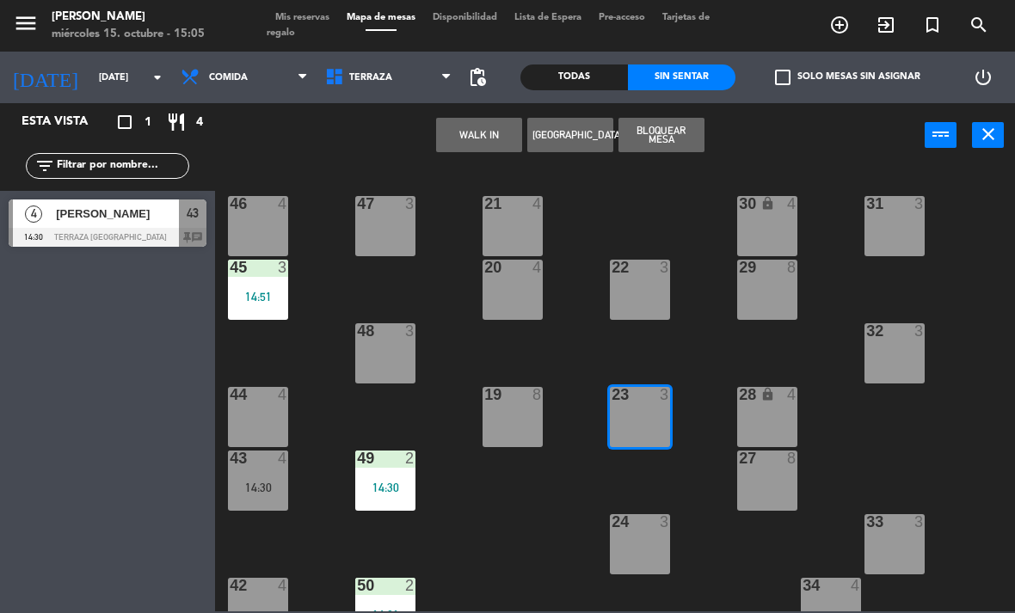
click at [484, 140] on button "WALK IN" at bounding box center [479, 135] width 86 height 34
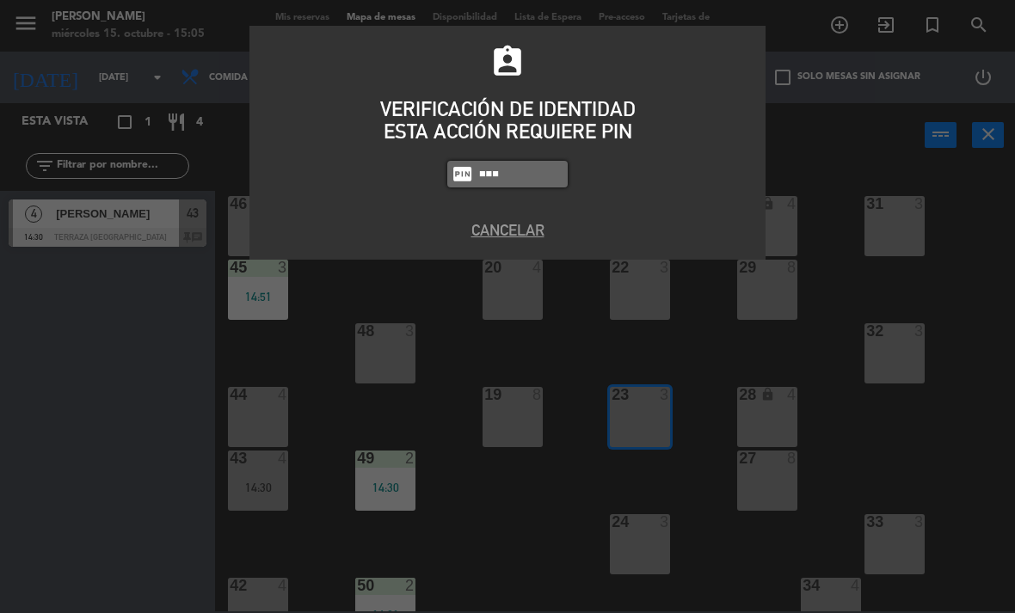
type input "5677"
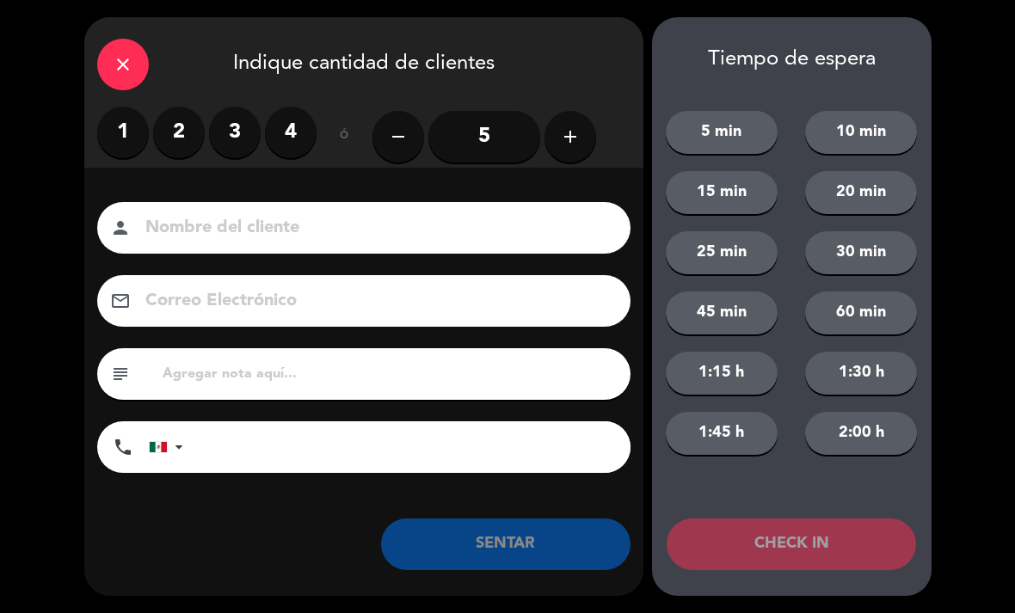
click at [120, 134] on label "1" at bounding box center [123, 133] width 52 height 52
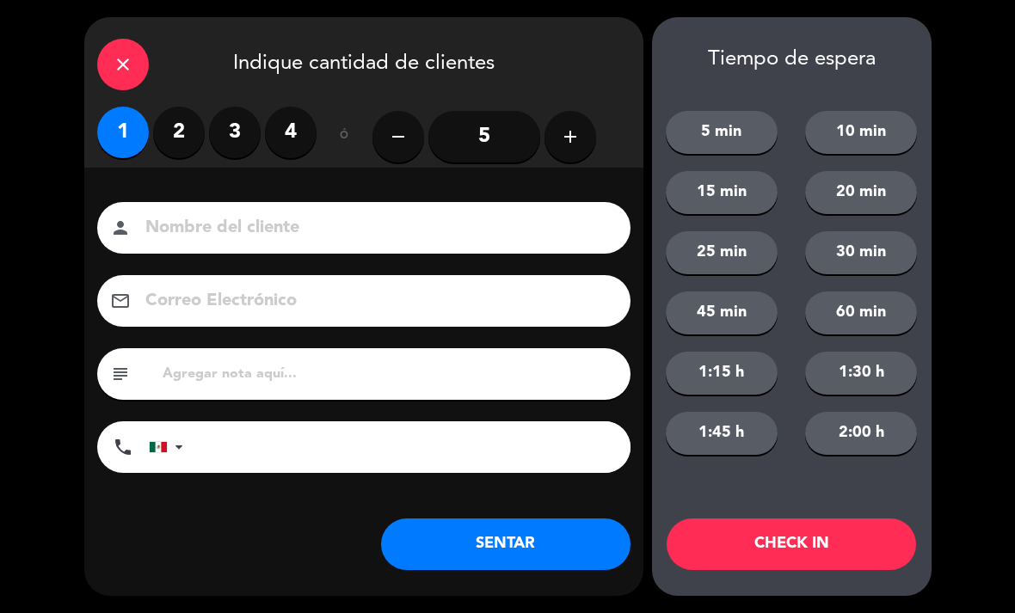
click at [346, 230] on input at bounding box center [376, 228] width 464 height 30
type input "[PERSON_NAME]"
click at [512, 524] on button "SENTAR" at bounding box center [505, 544] width 249 height 52
